Goal: Obtain resource: Download file/media

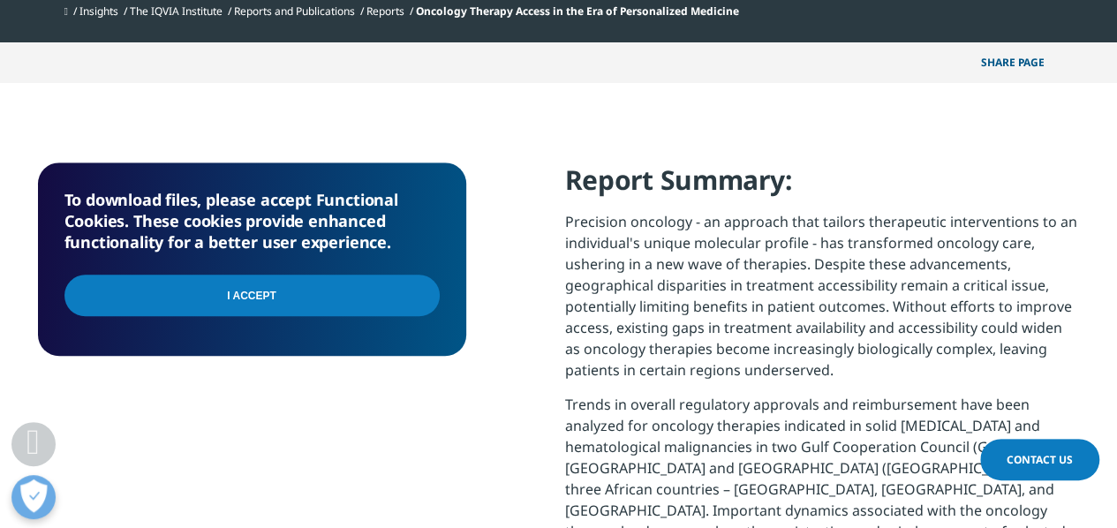
scroll to position [706, 0]
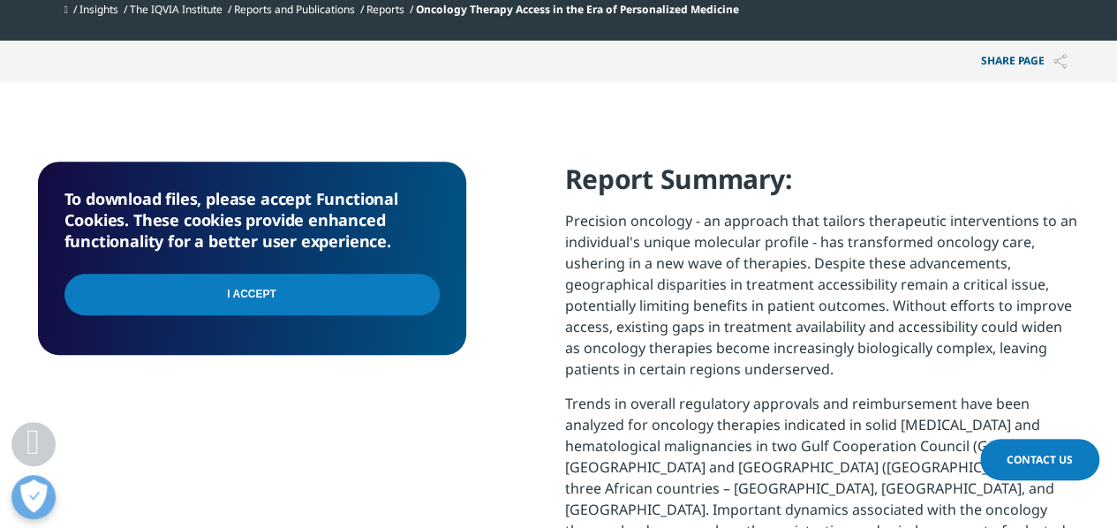
drag, startPoint x: 267, startPoint y: 303, endPoint x: 738, endPoint y: 306, distance: 471.5
click at [268, 303] on input "I Accept" at bounding box center [251, 295] width 375 height 42
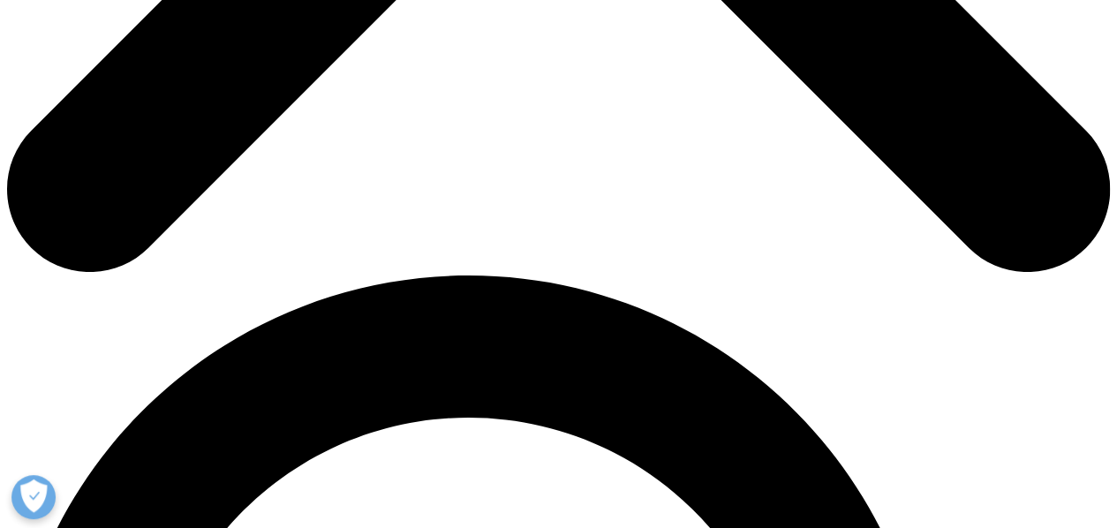
scroll to position [949, 0]
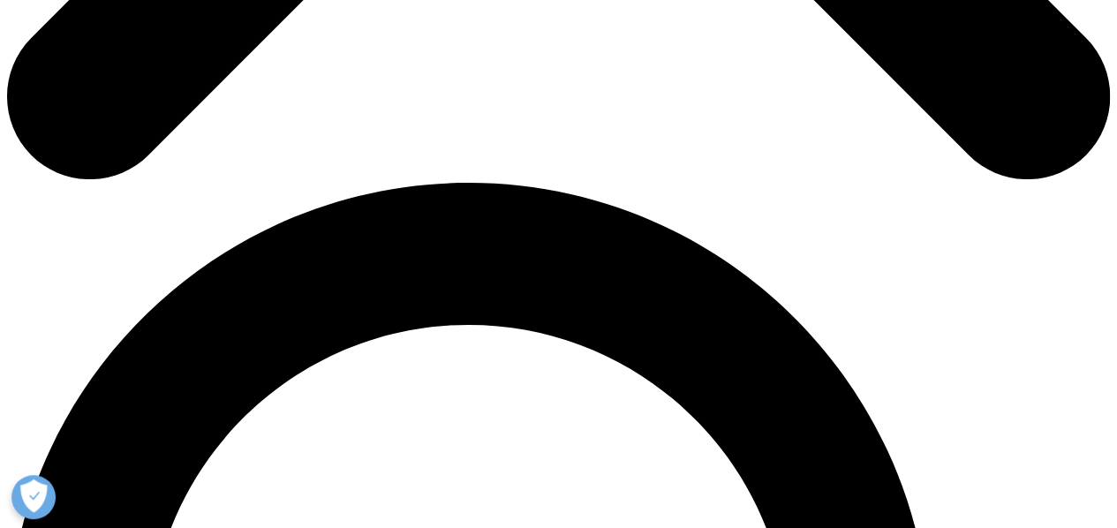
type input "Catharina"
type input "Dewi"
type input "Catharina.palupi@gmail.com"
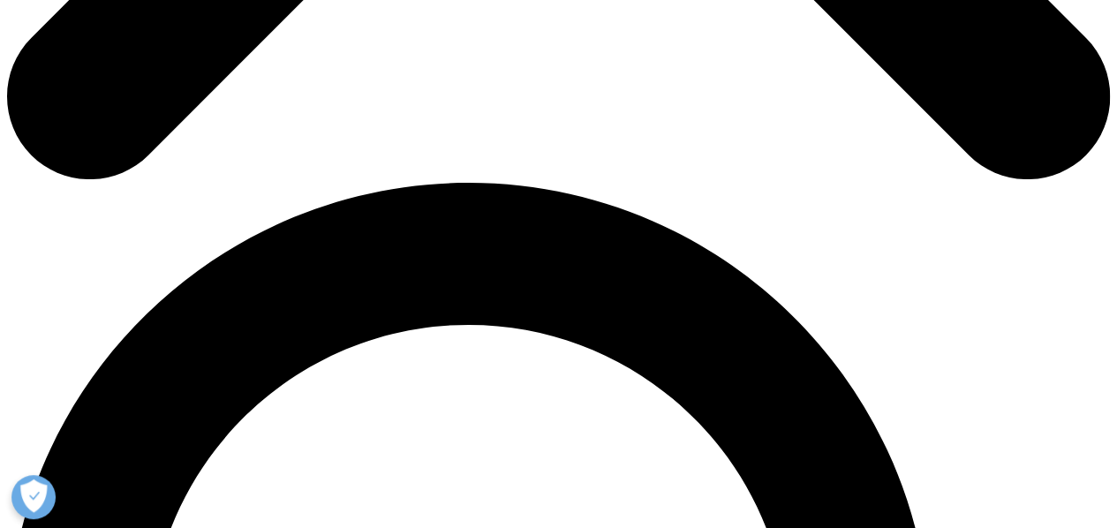
type input "Sales"
type input "Kalbe"
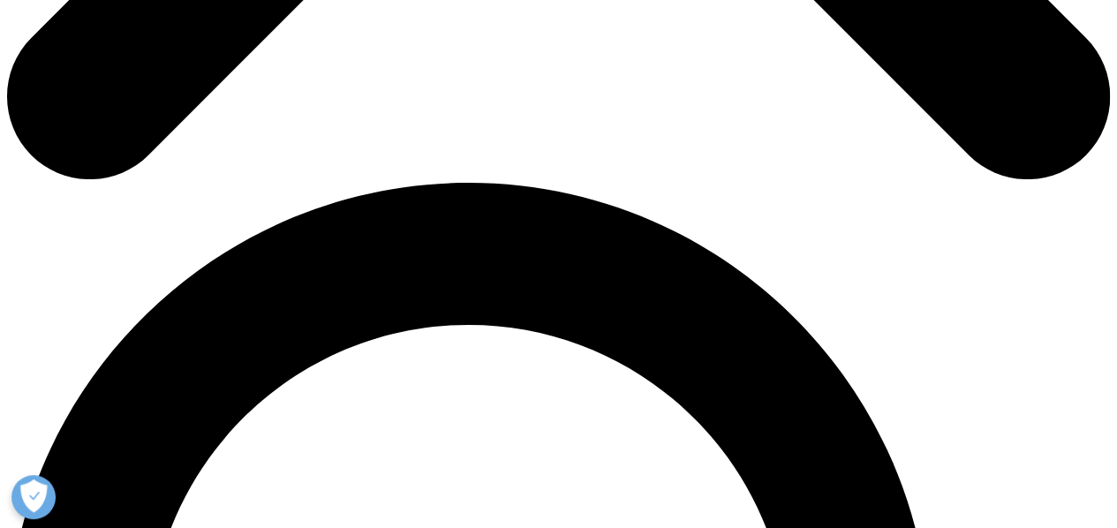
select select "Indonesia"
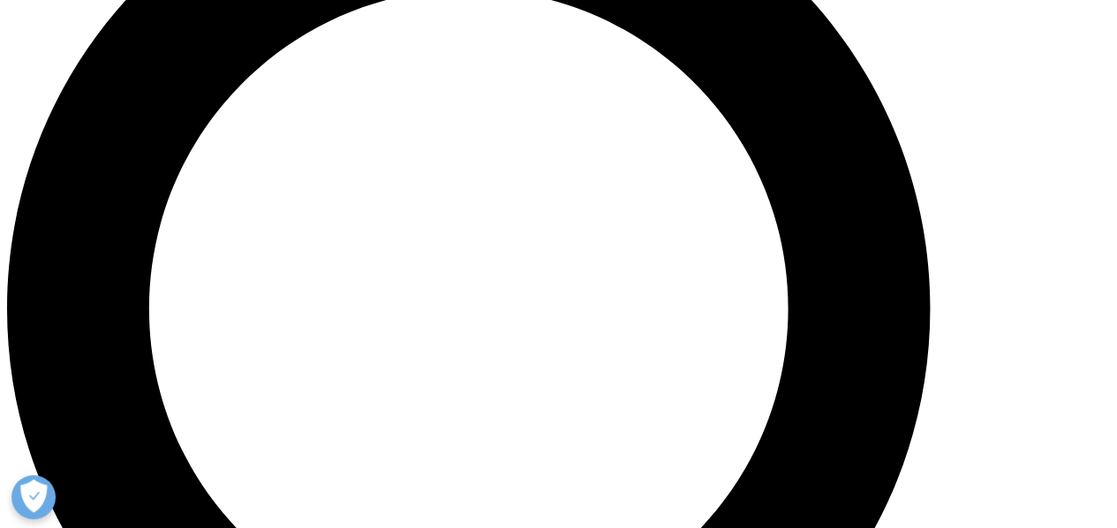
scroll to position [1302, 0]
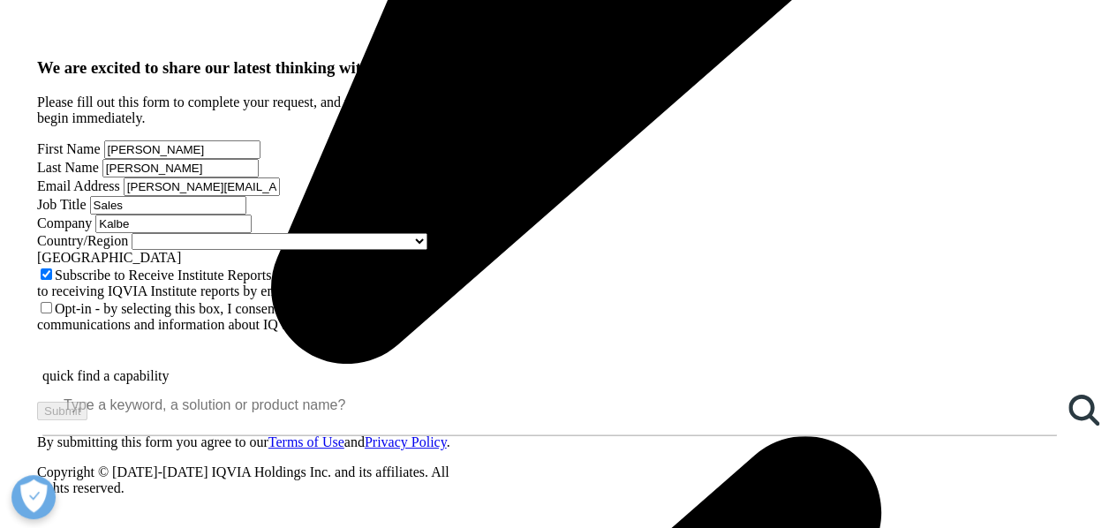
scroll to position [1336, 0]
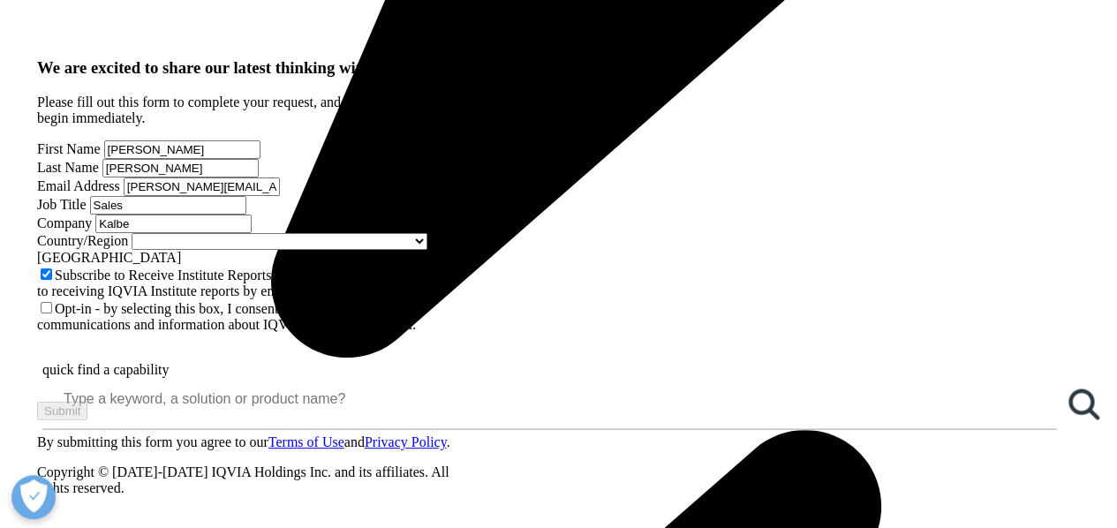
click at [80, 301] on label "Opt-in - by selecting this box, I consent to receiving marketing communications…" at bounding box center [226, 316] width 379 height 31
click at [52, 302] on input "Opt-in - by selecting this box, I consent to receiving marketing communications…" at bounding box center [46, 307] width 11 height 11
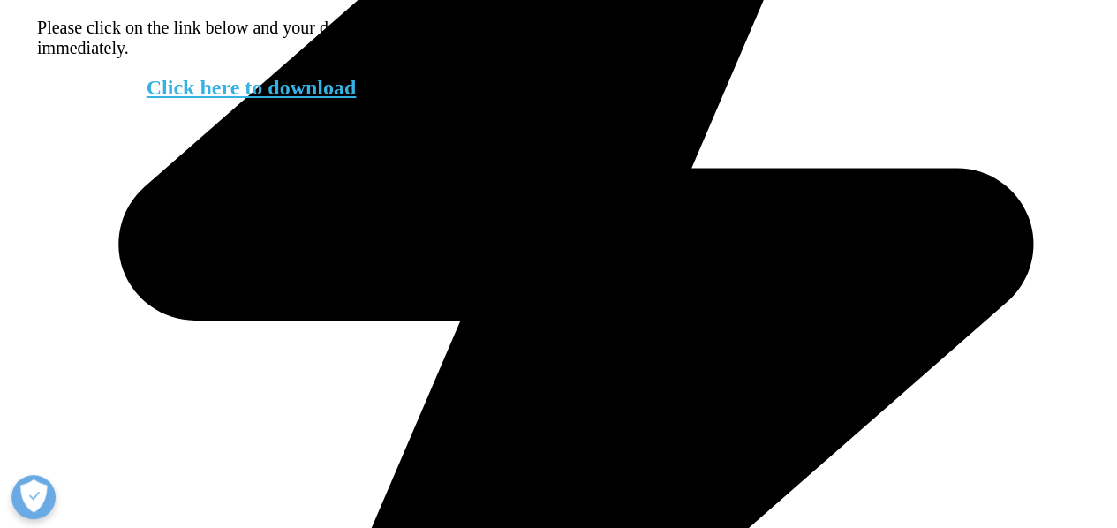
scroll to position [130, 427]
drag, startPoint x: 275, startPoint y: 107, endPoint x: 427, endPoint y: 282, distance: 231.6
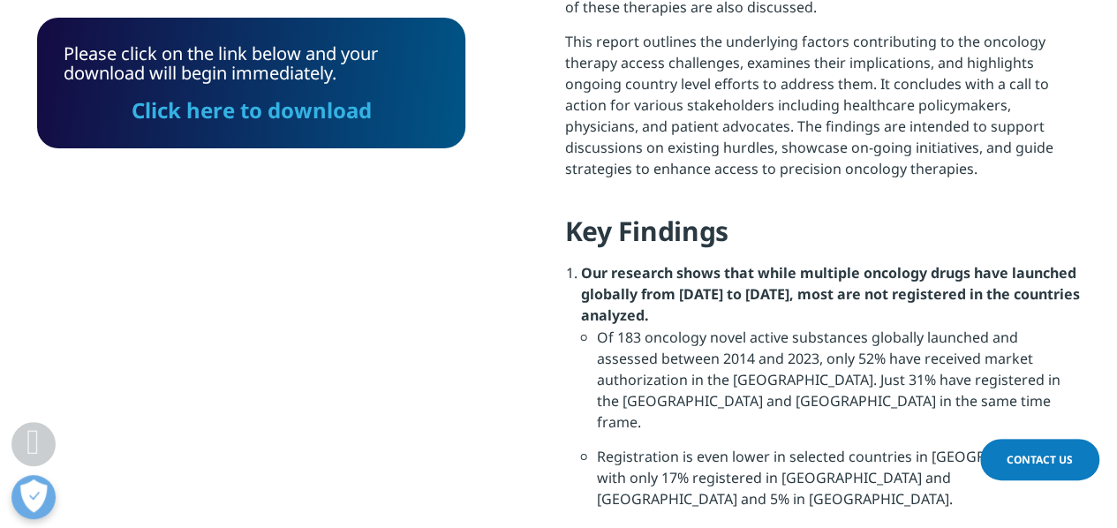
click at [275, 107] on link "Click here to download" at bounding box center [252, 109] width 240 height 29
